Goal: Information Seeking & Learning: Learn about a topic

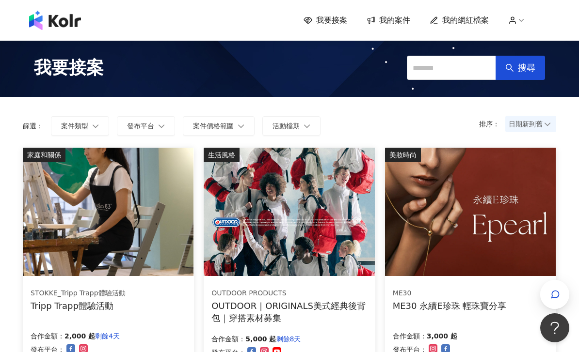
click at [80, 117] on button "案件類型" at bounding box center [80, 125] width 58 height 19
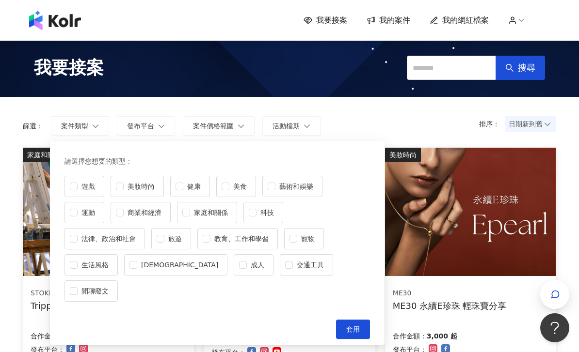
click at [118, 254] on label "生活風格" at bounding box center [90, 264] width 53 height 21
click at [363, 320] on button "套用" at bounding box center [353, 329] width 34 height 19
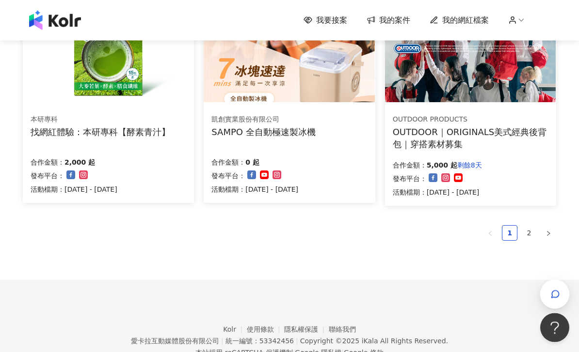
scroll to position [711, 0]
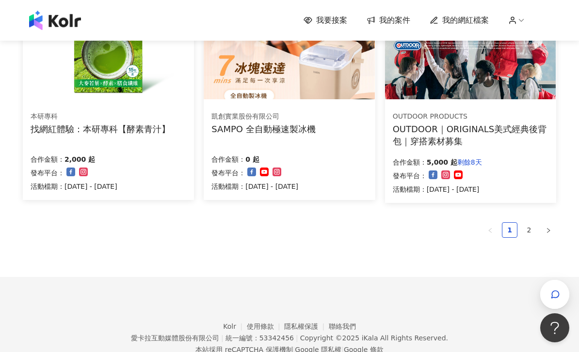
click at [534, 235] on link "2" at bounding box center [528, 230] width 15 height 15
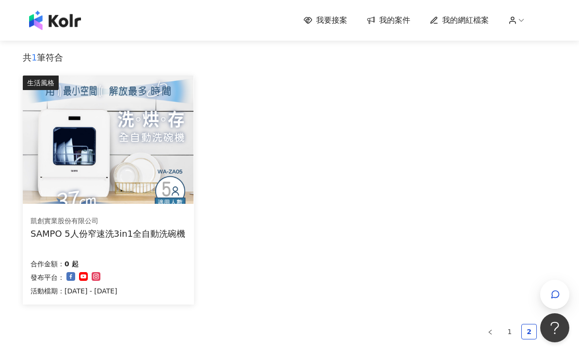
scroll to position [125, 0]
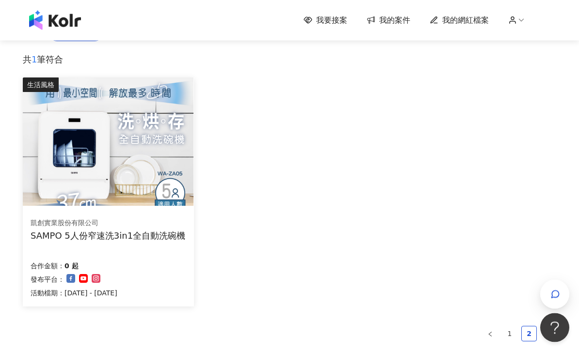
click at [71, 180] on img at bounding box center [108, 142] width 171 height 128
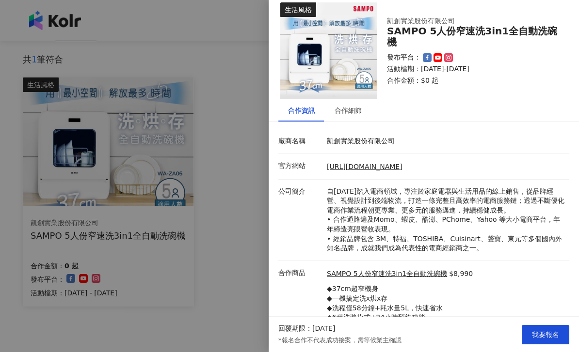
scroll to position [11, 0]
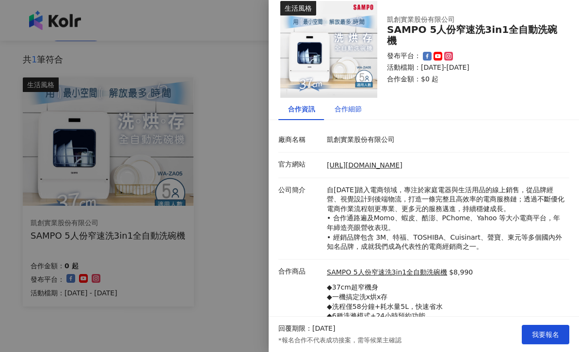
click at [345, 105] on div "合作細節" at bounding box center [347, 109] width 27 height 11
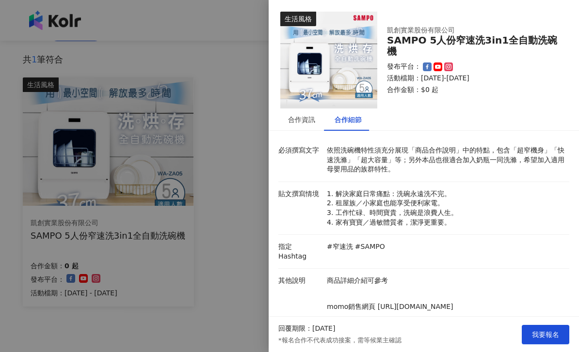
scroll to position [0, 0]
click at [194, 63] on div at bounding box center [289, 176] width 579 height 352
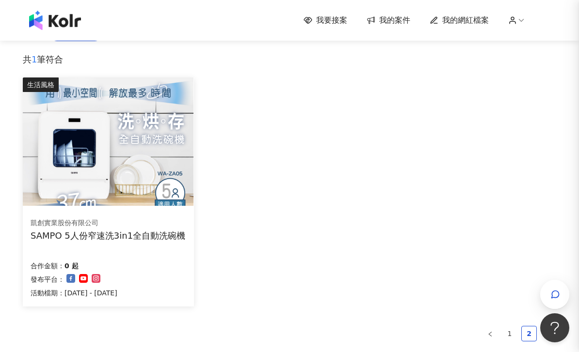
click at [196, 49] on div "條件： 生活風格 重置" at bounding box center [289, 38] width 552 height 31
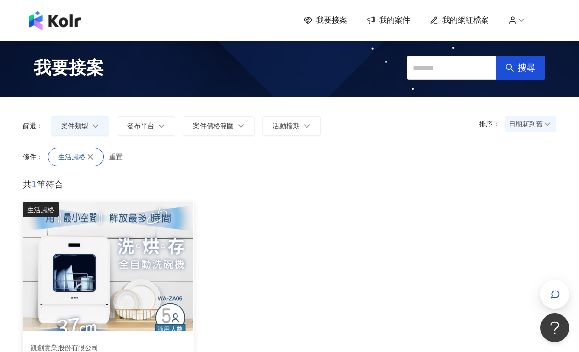
click at [473, 20] on span "我的網紅檔案" at bounding box center [465, 20] width 47 height 11
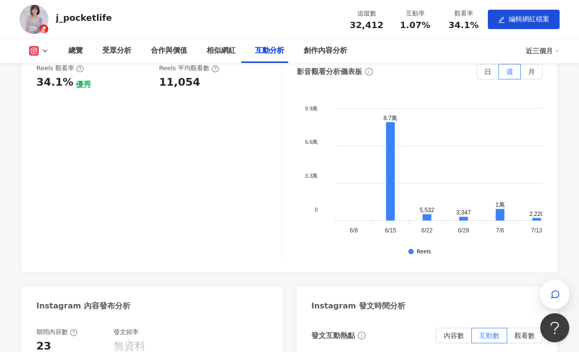
scroll to position [1835, 0]
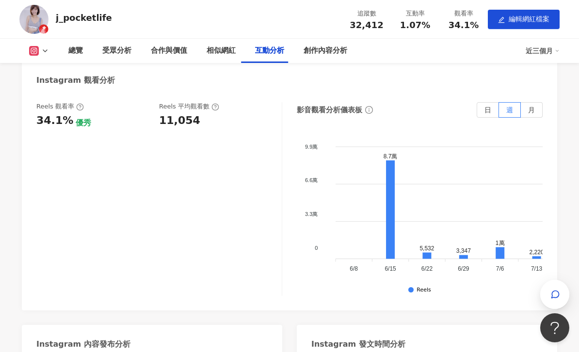
click at [540, 118] on label "月" at bounding box center [532, 110] width 22 height 16
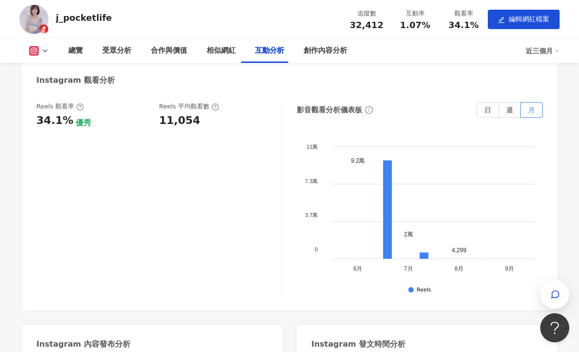
scroll to position [1790, 0]
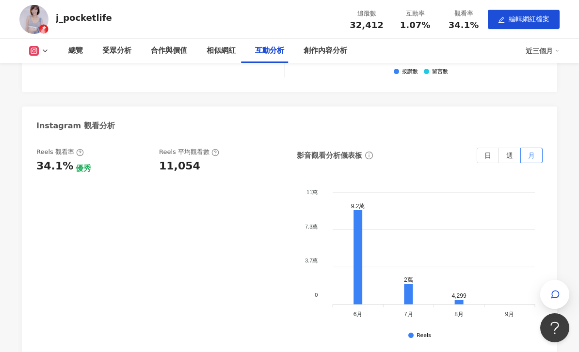
click at [492, 148] on label "日" at bounding box center [487, 156] width 22 height 16
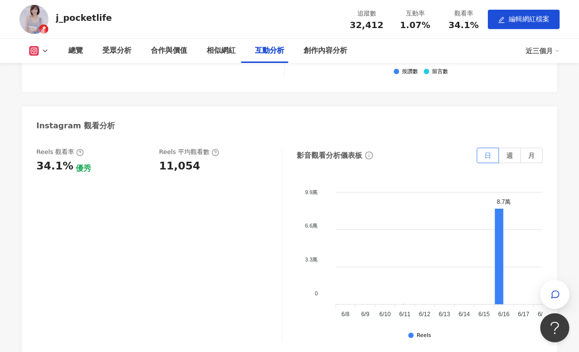
click at [512, 152] on span "週" at bounding box center [509, 156] width 7 height 8
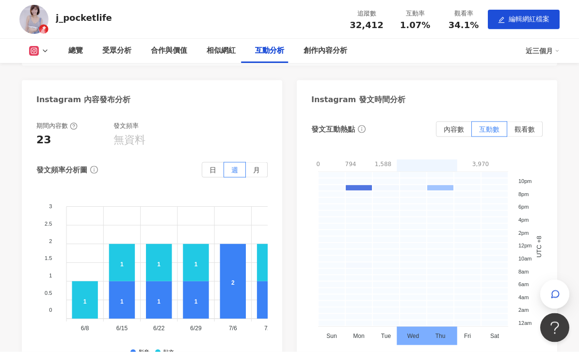
scroll to position [2081, 0]
click at [445, 121] on label "內容數" at bounding box center [454, 129] width 36 height 16
click at [516, 125] on span "觀看數" at bounding box center [524, 129] width 20 height 8
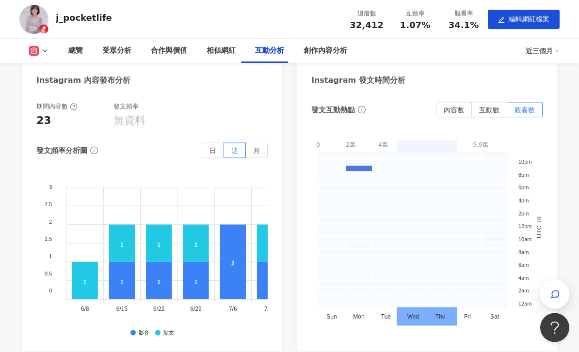
scroll to position [2100, 0]
click at [396, 223] on rect at bounding box center [385, 226] width 27 height 6
click at [425, 275] on rect at bounding box center [412, 278] width 27 height 6
click at [356, 165] on rect at bounding box center [358, 168] width 27 height 6
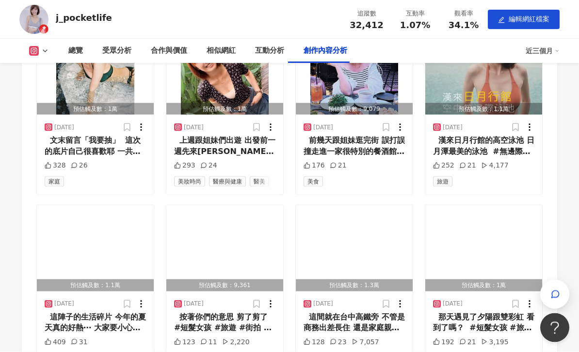
scroll to position [2898, 0]
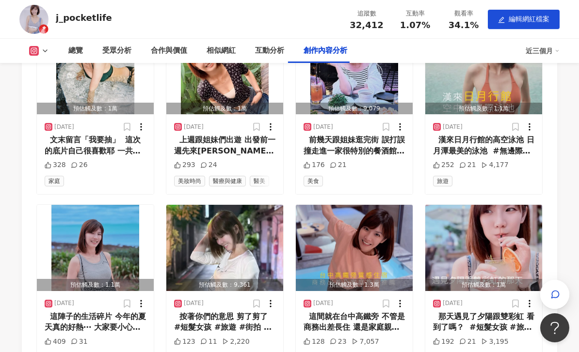
click at [402, 299] on icon at bounding box center [400, 304] width 10 height 10
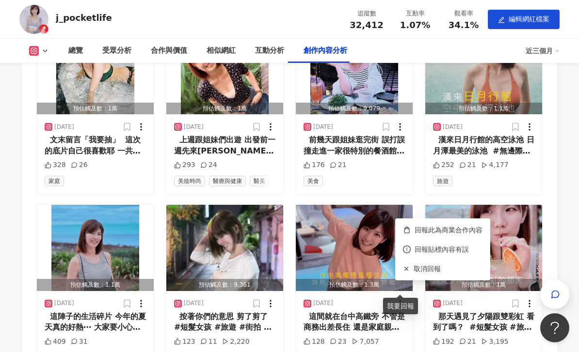
click at [450, 230] on span "回報此為商業合作內容" at bounding box center [448, 230] width 68 height 11
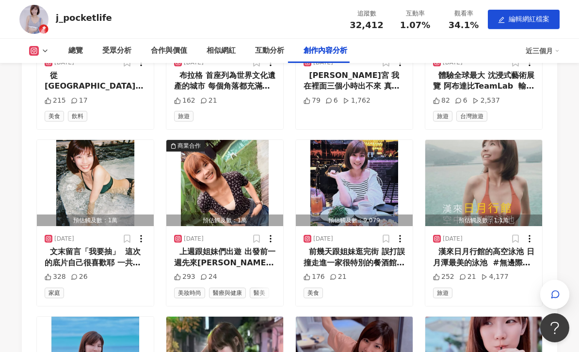
scroll to position [2786, 0]
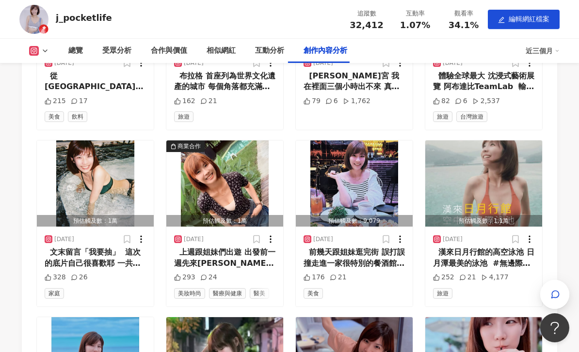
click at [402, 235] on icon at bounding box center [400, 240] width 10 height 10
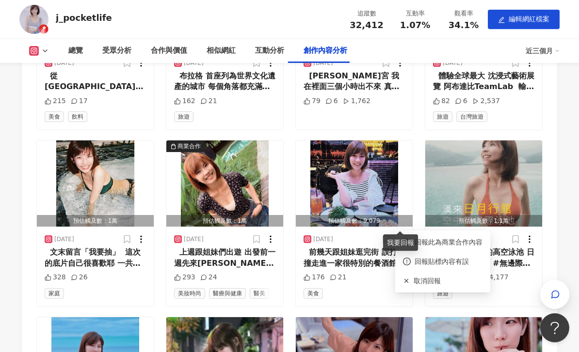
click at [460, 242] on span "回報此為商業合作內容" at bounding box center [448, 242] width 68 height 11
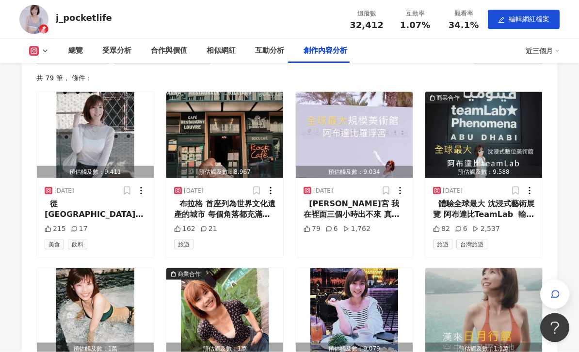
scroll to position [3023, 0]
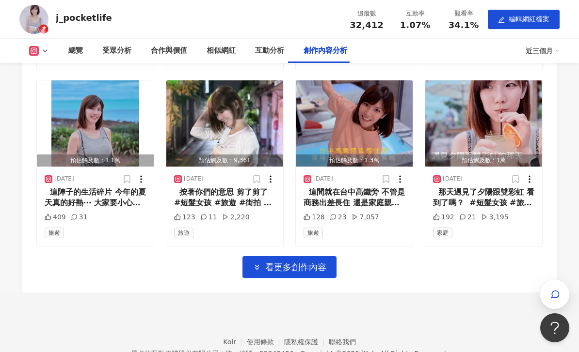
click at [278, 262] on span "看更多創作內容" at bounding box center [295, 267] width 61 height 11
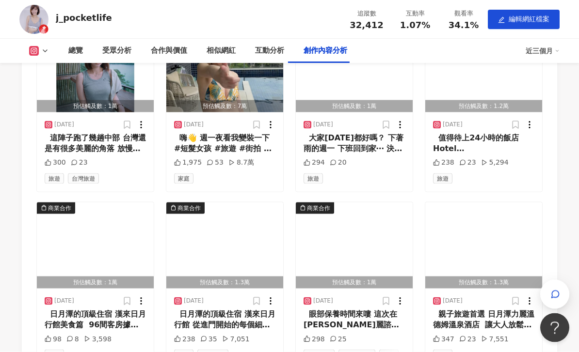
scroll to position [3431, 0]
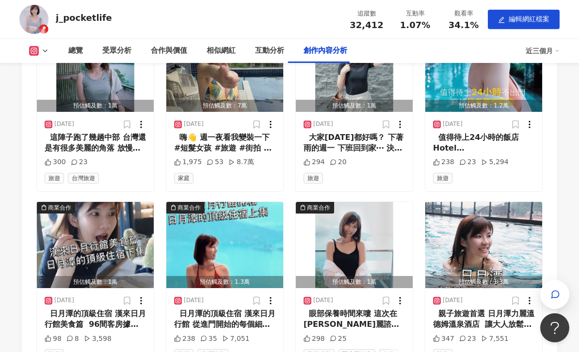
click at [529, 303] on circle at bounding box center [529, 303] width 1 height 1
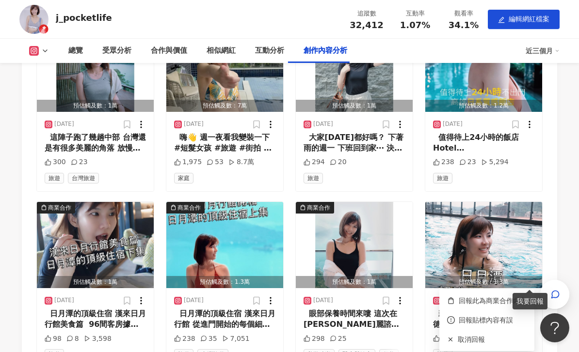
click at [492, 302] on span "回報此為商業合作內容" at bounding box center [492, 301] width 68 height 11
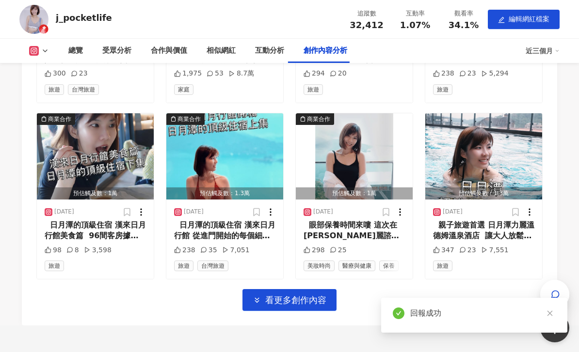
scroll to position [3524, 0]
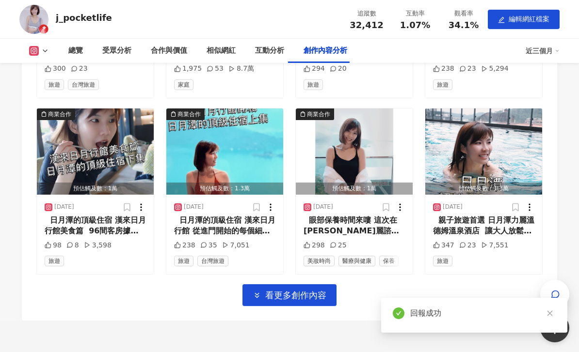
click at [259, 291] on icon "button" at bounding box center [257, 295] width 9 height 9
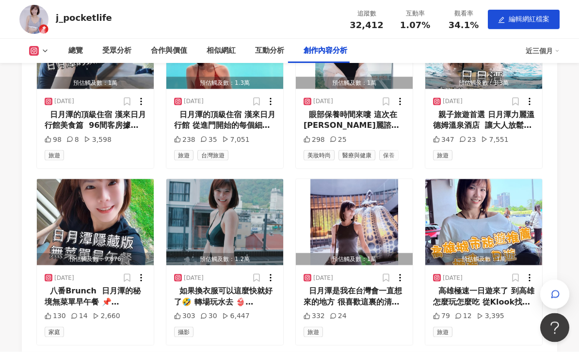
scroll to position [3631, 0]
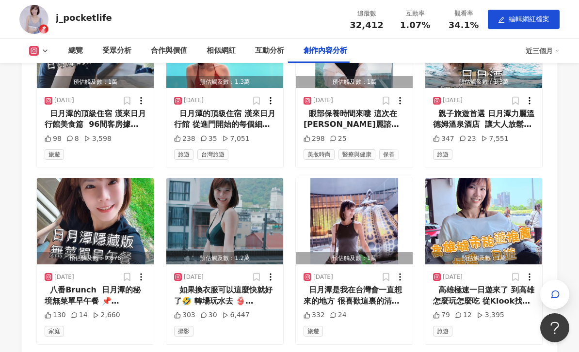
click at [520, 272] on icon at bounding box center [515, 277] width 10 height 10
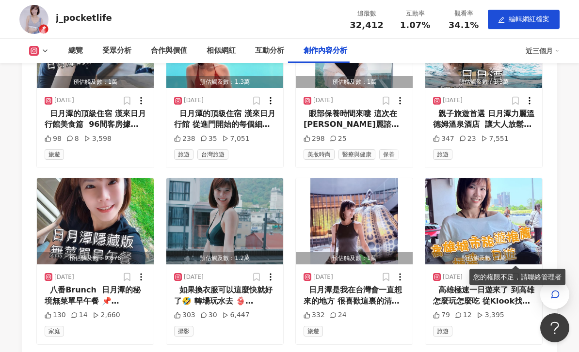
click at [530, 272] on icon at bounding box center [529, 277] width 10 height 10
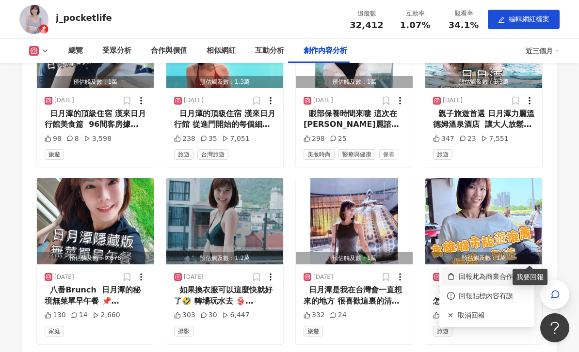
click at [492, 278] on span "回報此為商業合作內容" at bounding box center [492, 276] width 68 height 11
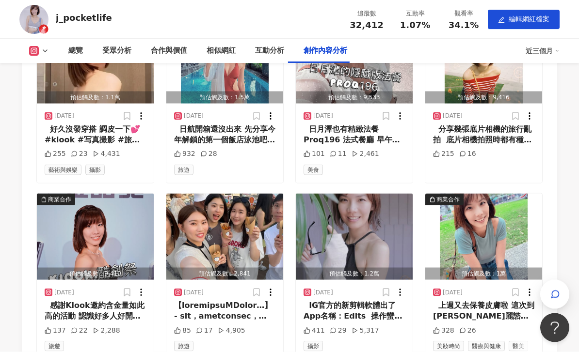
scroll to position [3969, 0]
click at [272, 287] on icon at bounding box center [271, 292] width 10 height 10
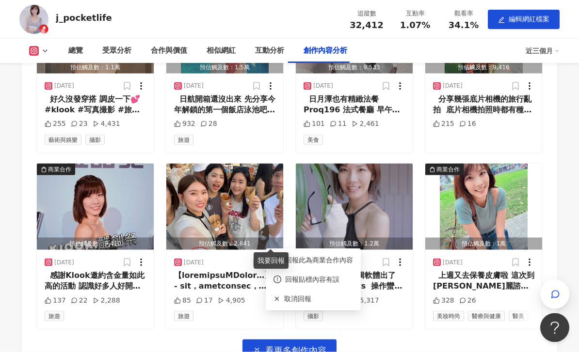
scroll to position [4008, 0]
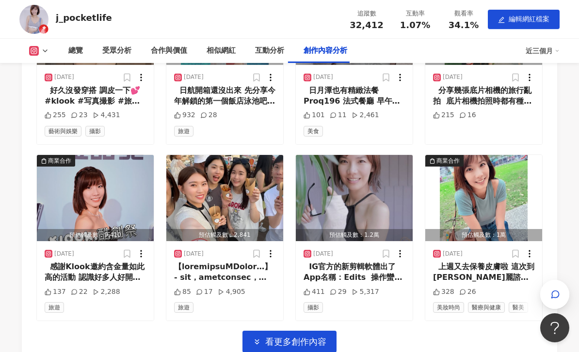
click at [293, 337] on span "看更多創作內容" at bounding box center [295, 342] width 61 height 11
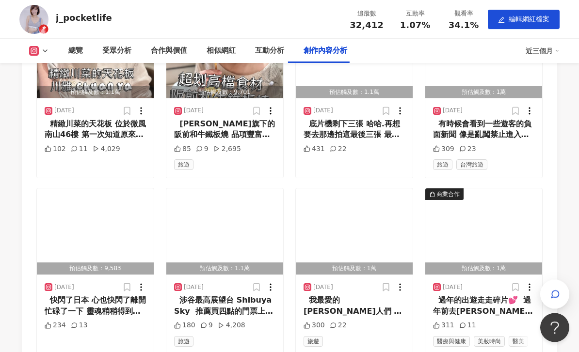
scroll to position [4504, 0]
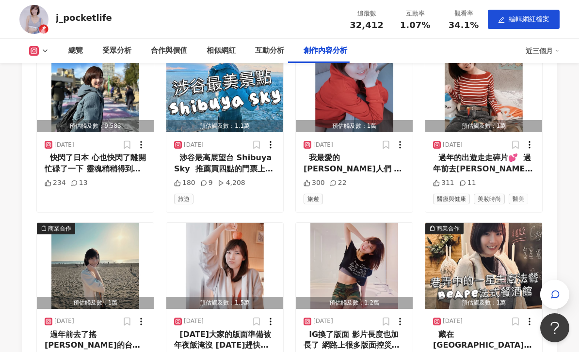
scroll to position [4491, 0]
